Goal: Information Seeking & Learning: Learn about a topic

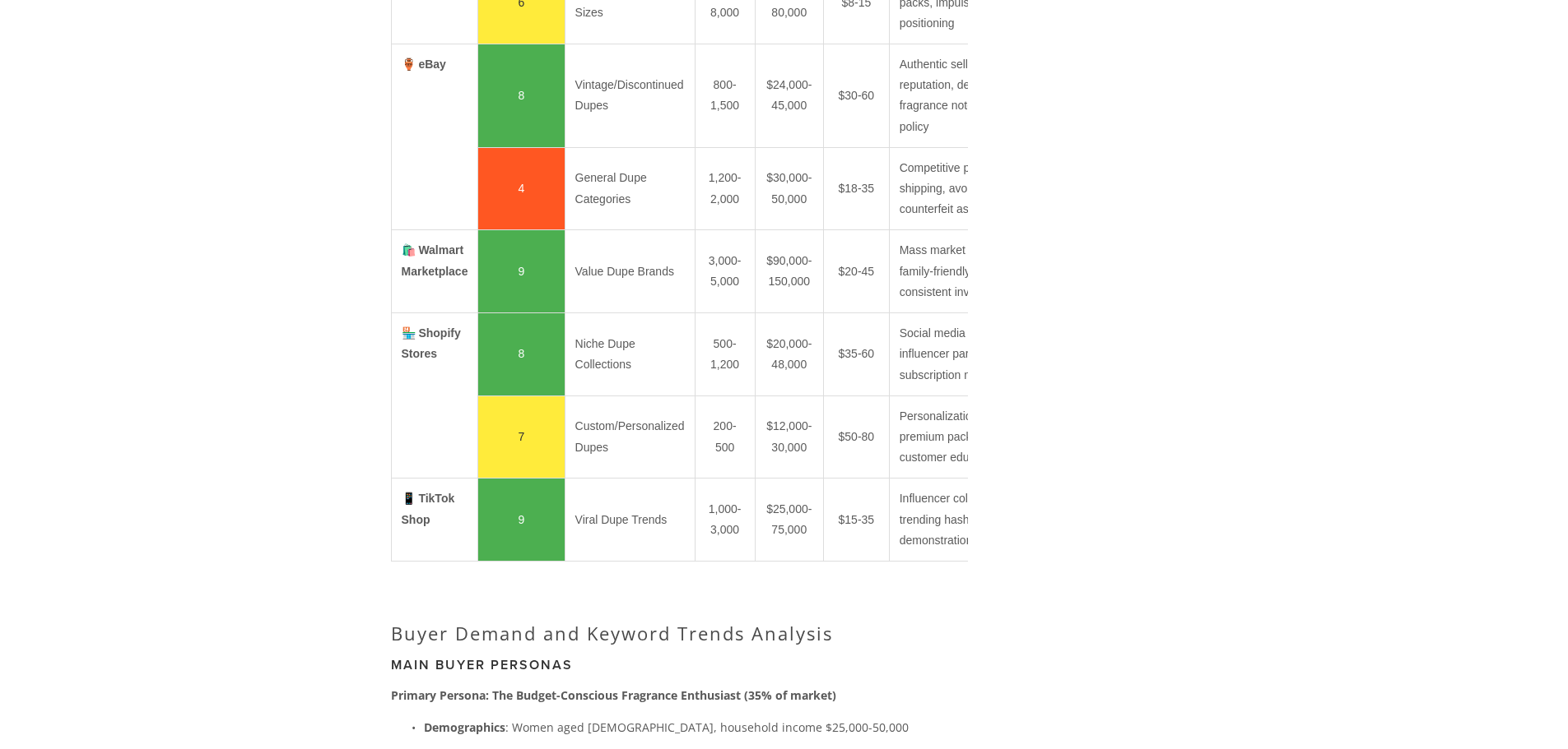
scroll to position [2138, 0]
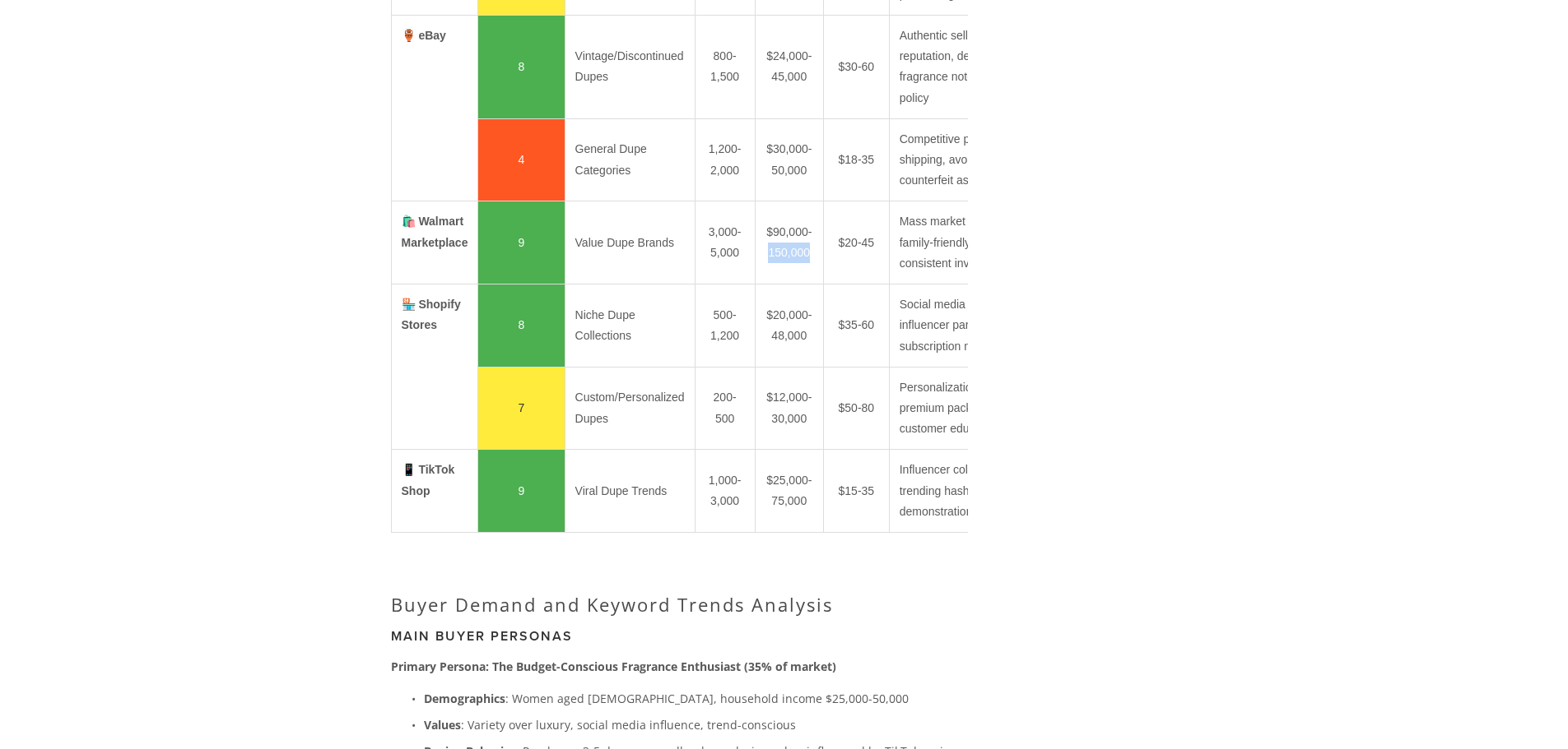
drag, startPoint x: 808, startPoint y: 492, endPoint x: 769, endPoint y: 488, distance: 39.2
click at [769, 284] on td "$90,000-150,000" at bounding box center [788, 242] width 68 height 83
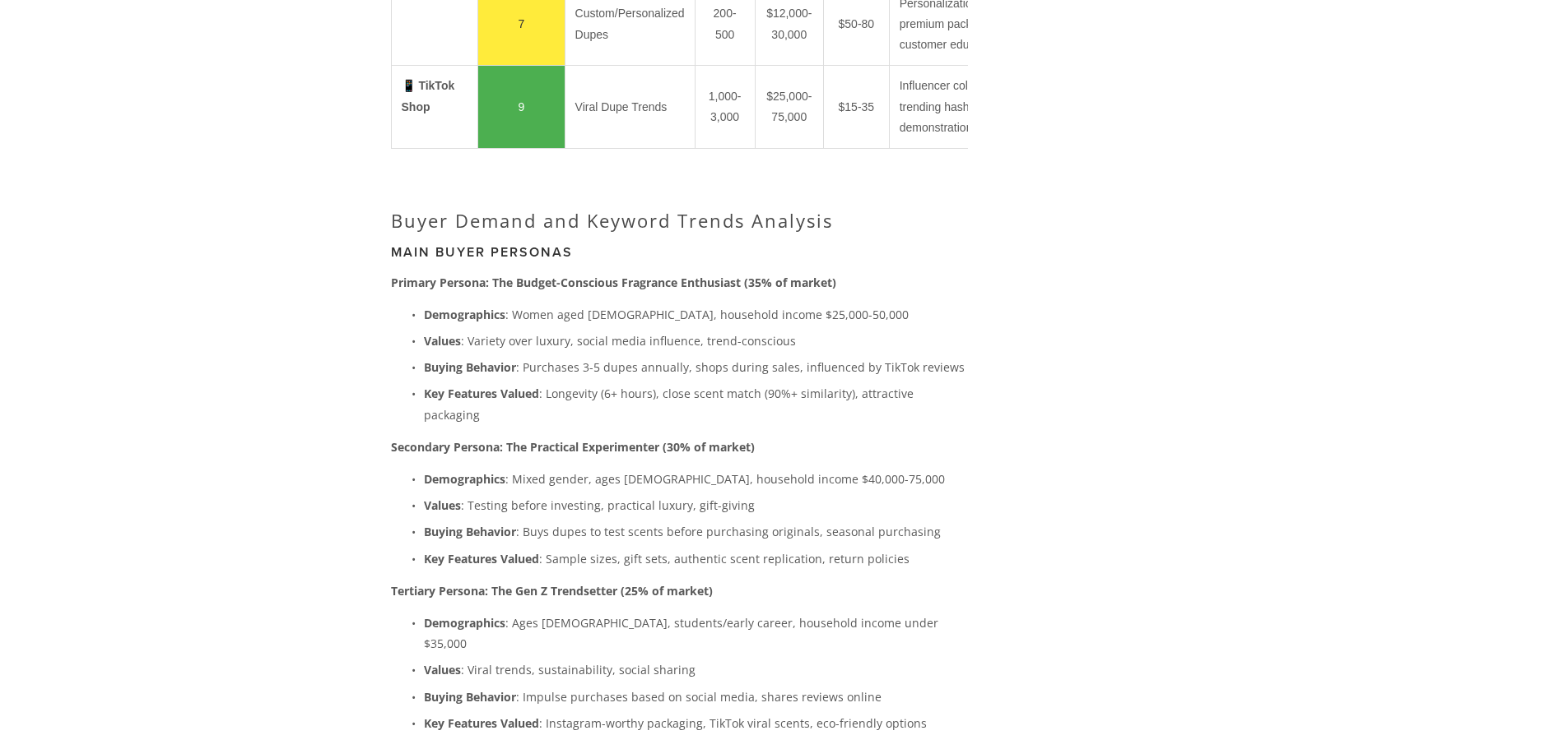
scroll to position [2549, 0]
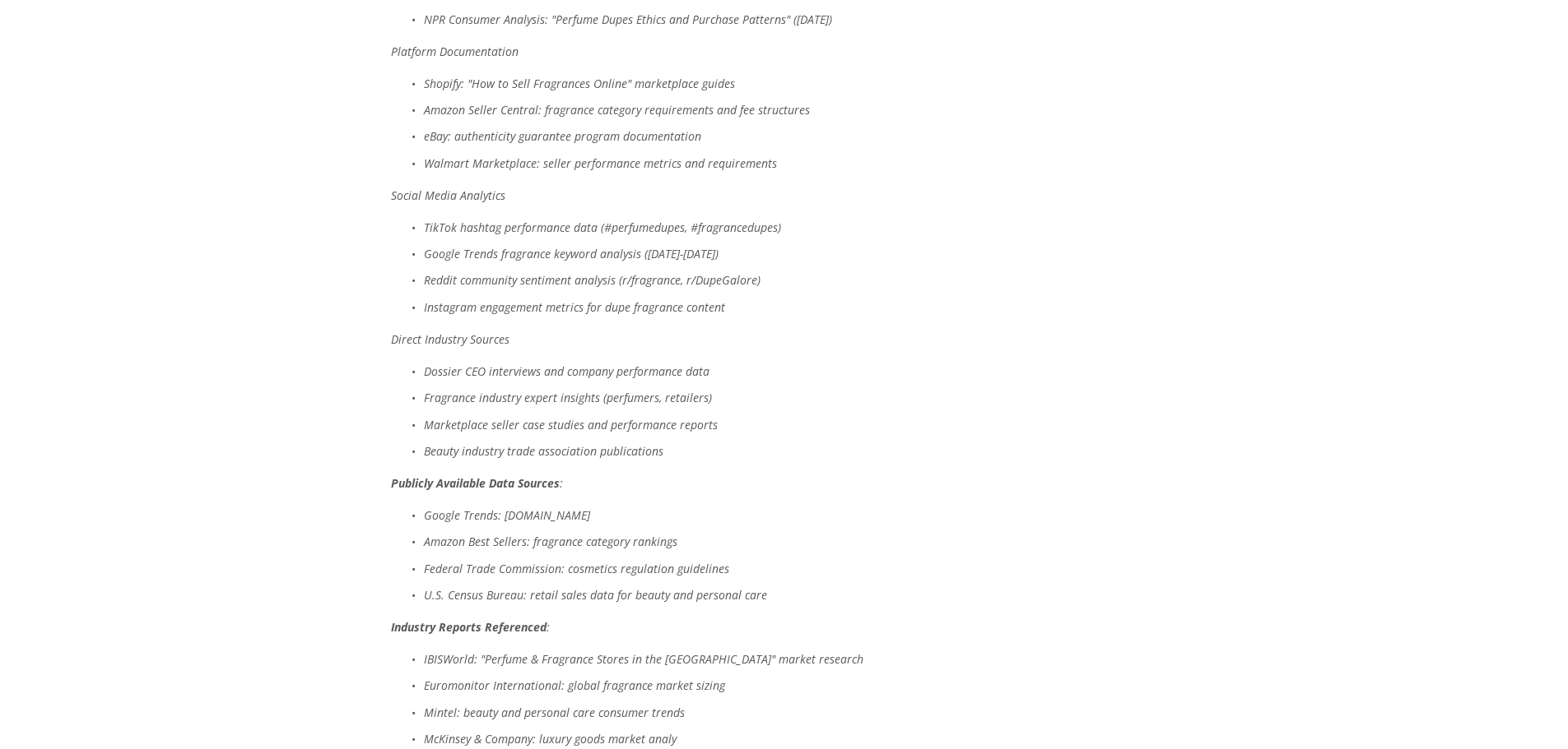
scroll to position [7650, 0]
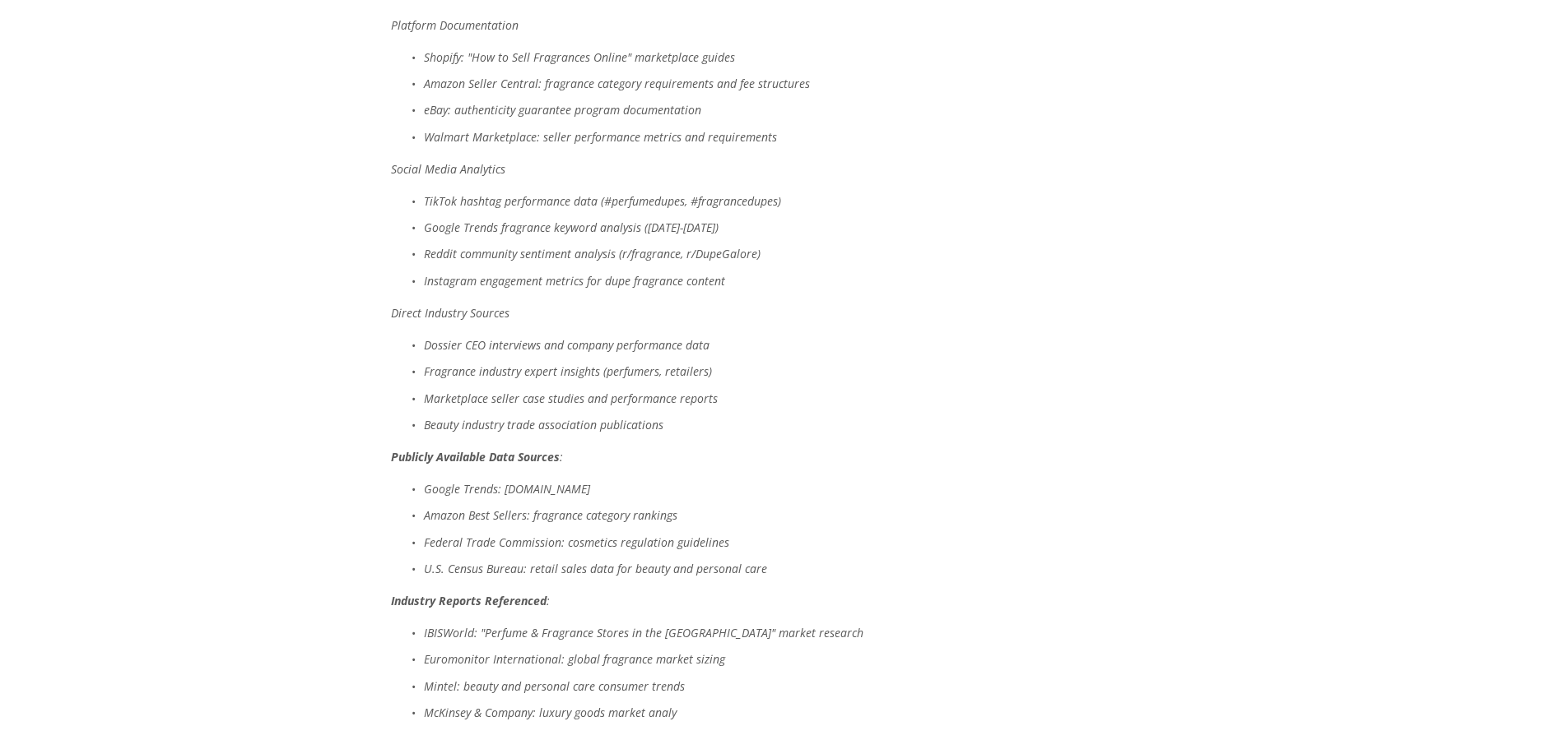
drag, startPoint x: 425, startPoint y: 284, endPoint x: 917, endPoint y: 274, distance: 492.1
copy em "Morning Consult: "Who's Buying 'Dupes' and Why: How Brands Can Benefit" ([DATE])"
drag, startPoint x: 421, startPoint y: 311, endPoint x: 841, endPoint y: 302, distance: 420.1
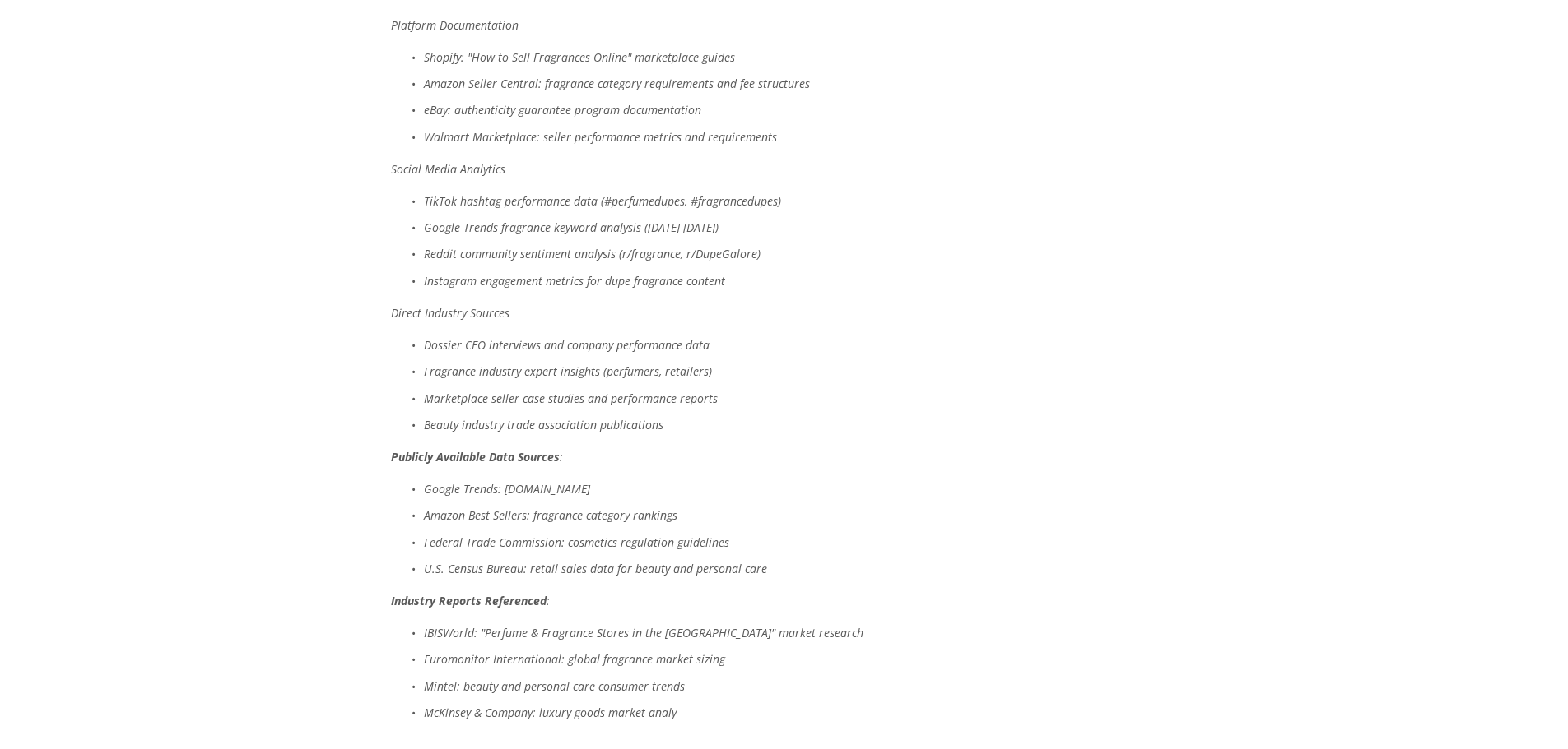
drag, startPoint x: 854, startPoint y: 333, endPoint x: 416, endPoint y: 343, distance: 438.1
click at [833, 67] on p "Shopify: "How to Sell Fragrances Online" marketplace guides" at bounding box center [696, 57] width 544 height 20
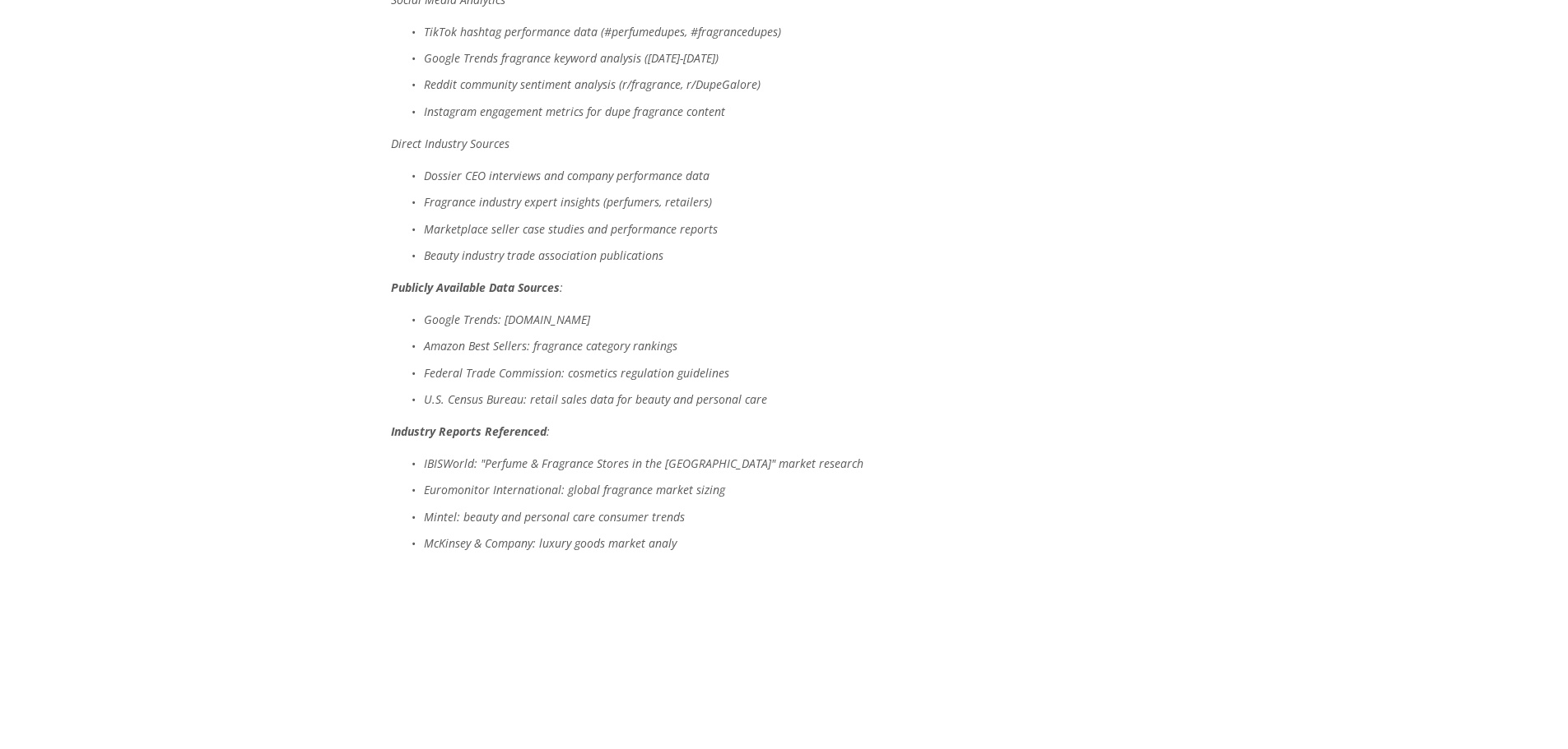
scroll to position [7896, 0]
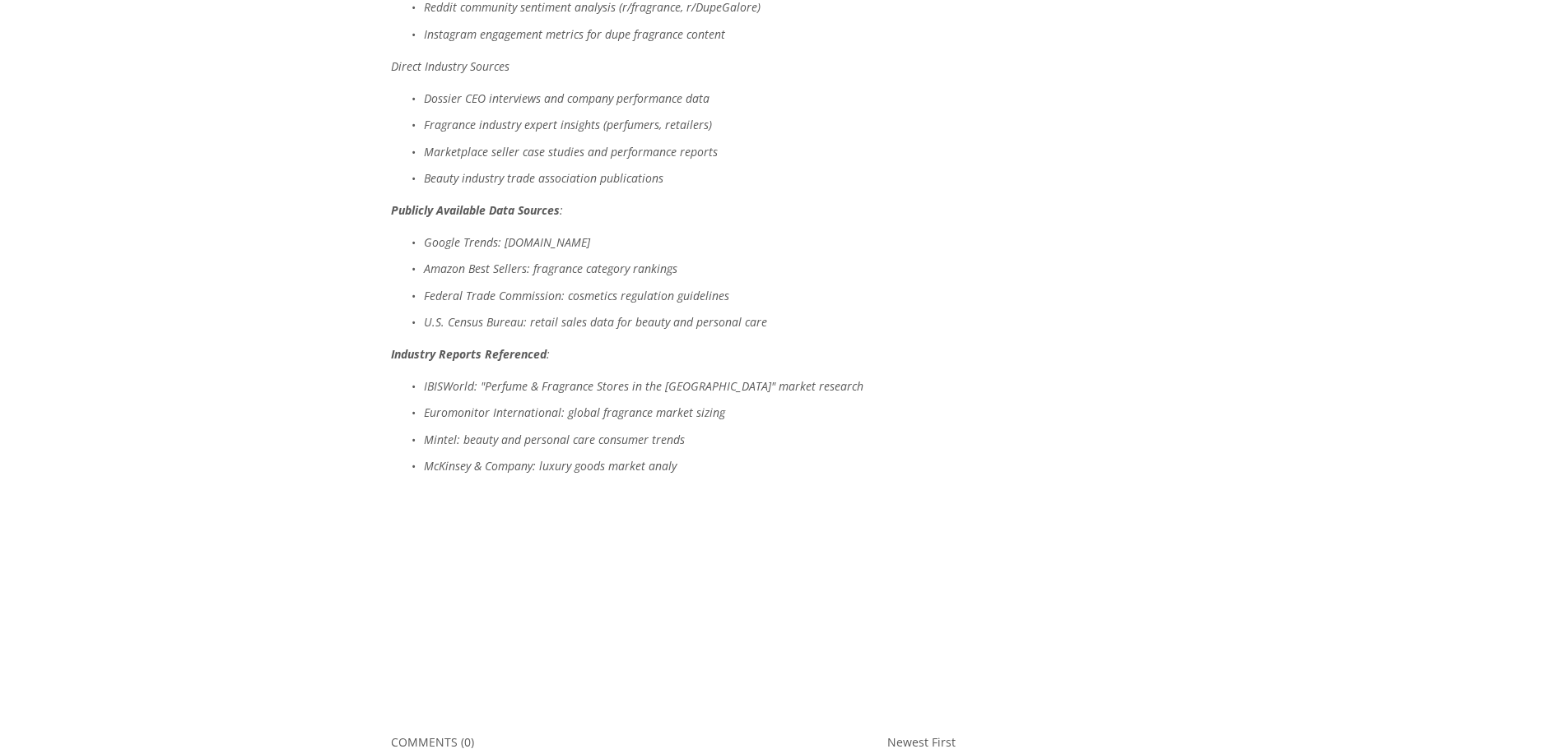
drag, startPoint x: 424, startPoint y: 61, endPoint x: 894, endPoint y: 65, distance: 470.0
copy em "Circana x WWD Beauty Inc Survey: "Beauty Dupe Purchasing Behaviors" (2025)"
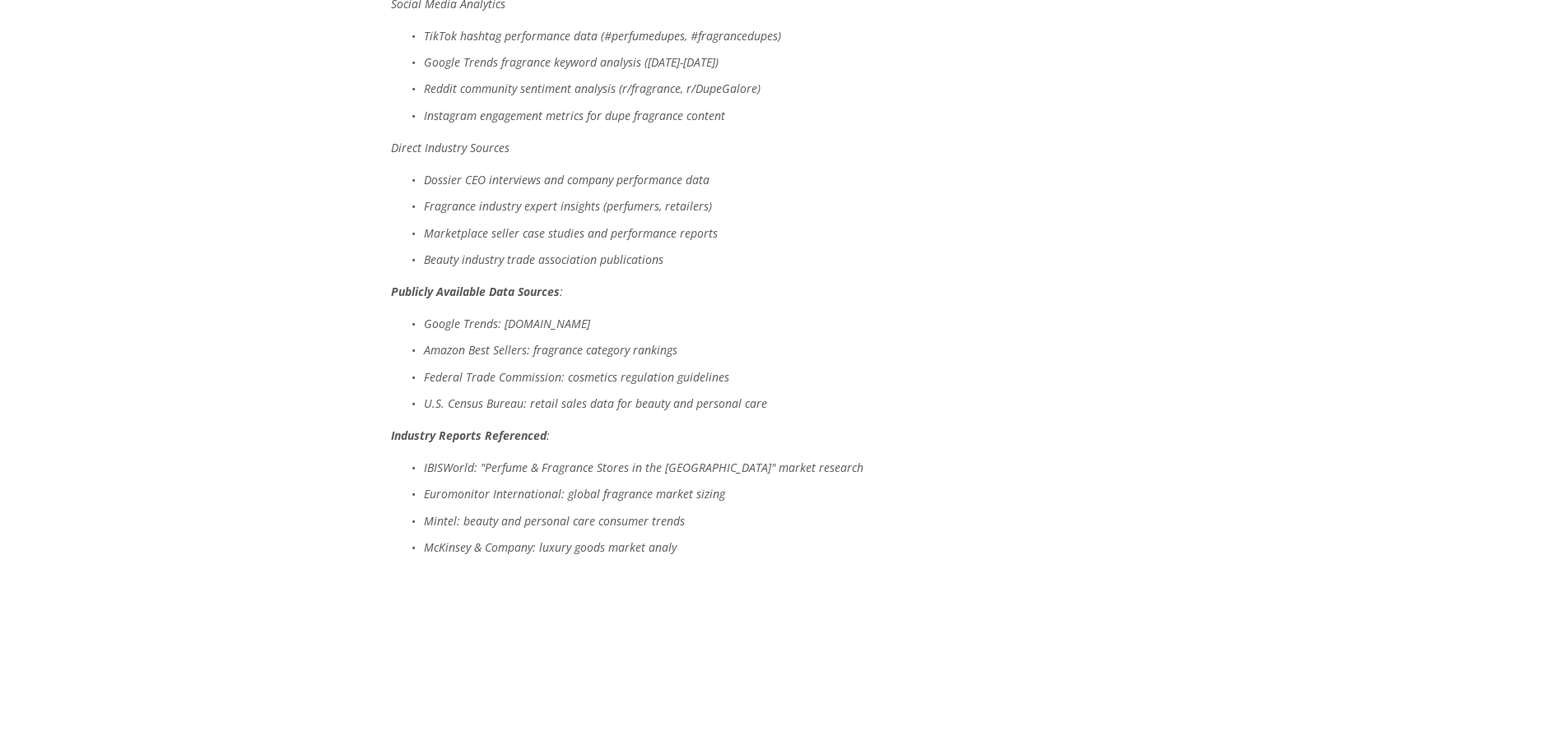
scroll to position [7814, 0]
drag, startPoint x: 555, startPoint y: 170, endPoint x: 780, endPoint y: 176, distance: 225.1
copy em "Perfume Dupes Ethics and Purchase Patterns"
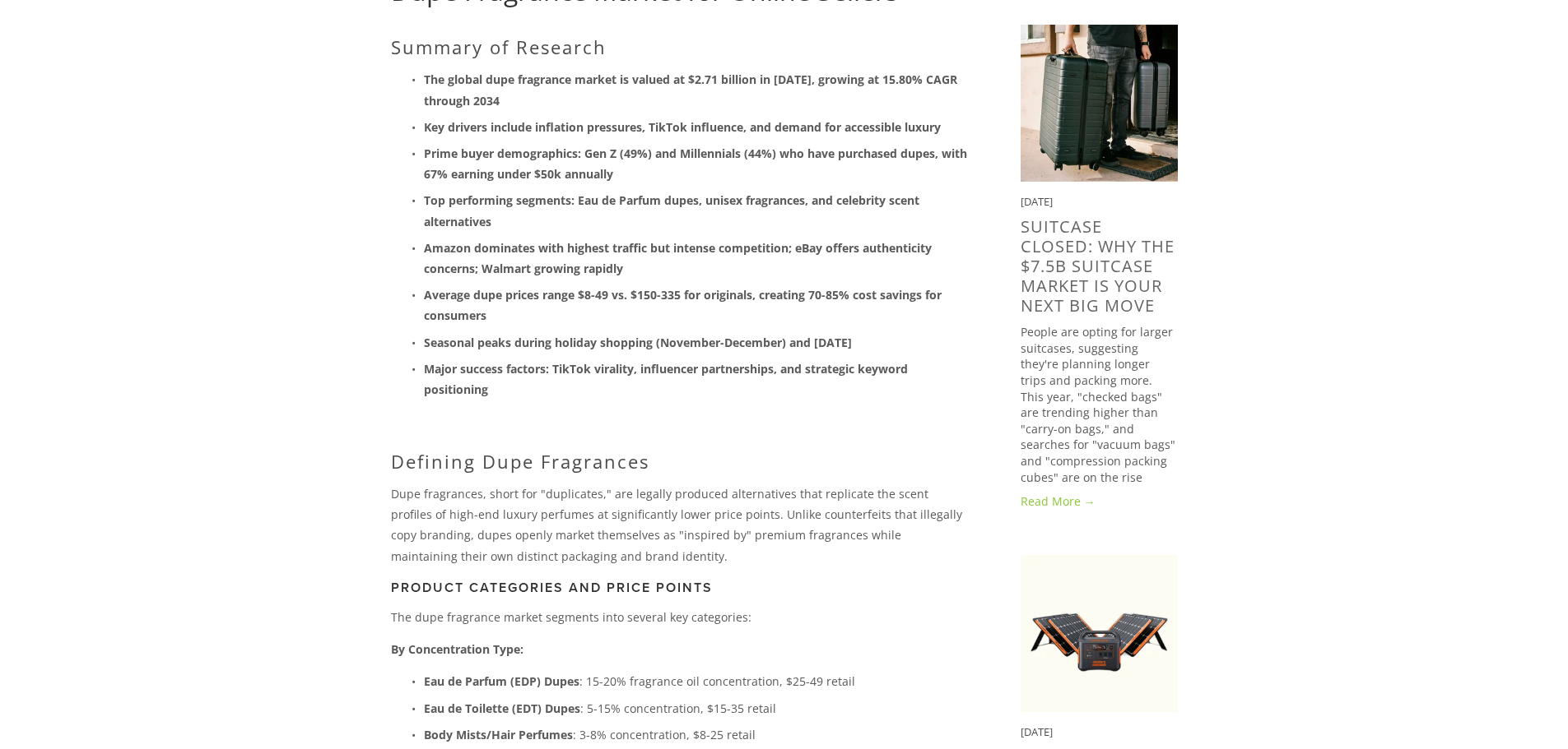
scroll to position [166, 0]
